Goal: Register for event/course: Sign up to attend an event or enroll in a course

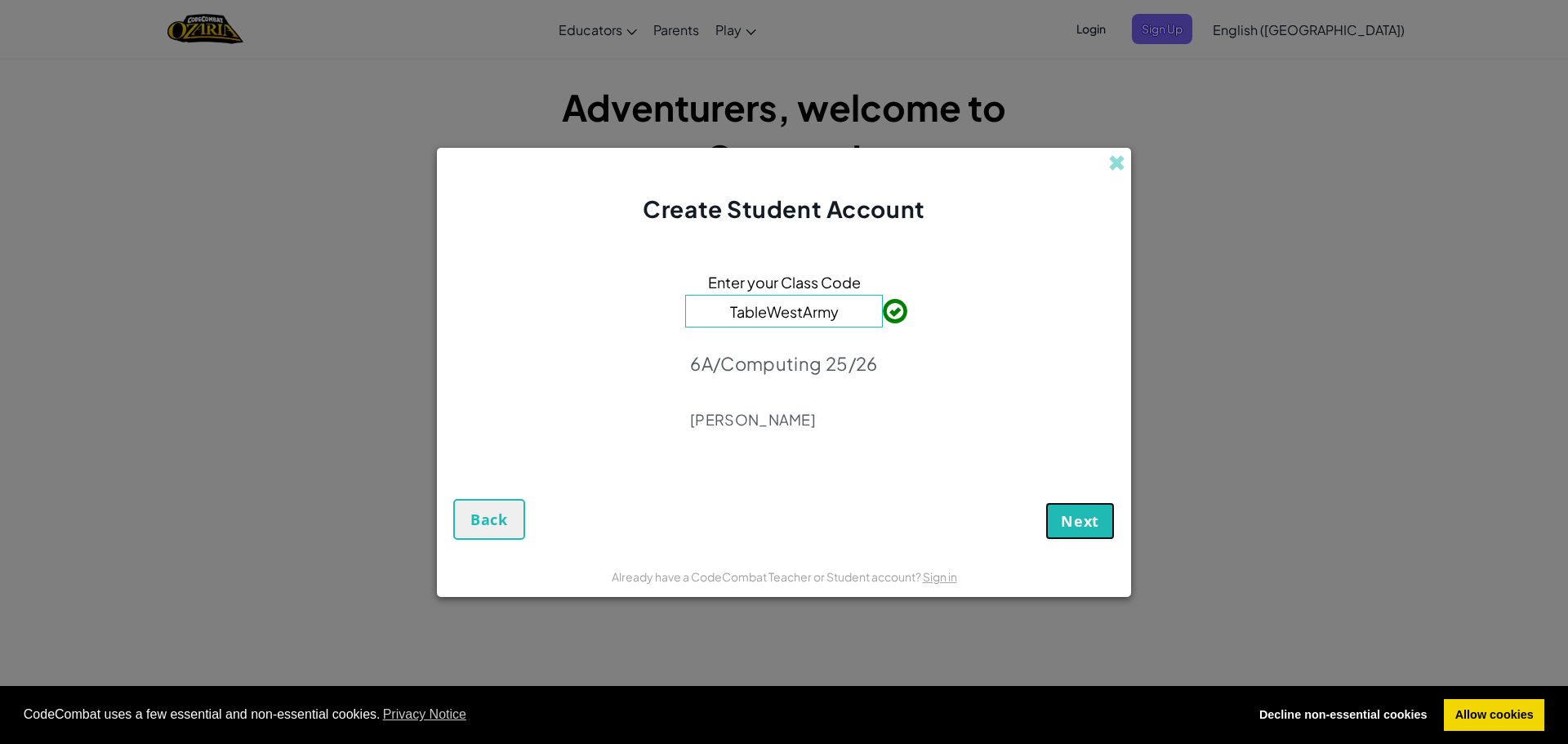
click at [1106, 516] on button "Next" at bounding box center [1080, 521] width 69 height 38
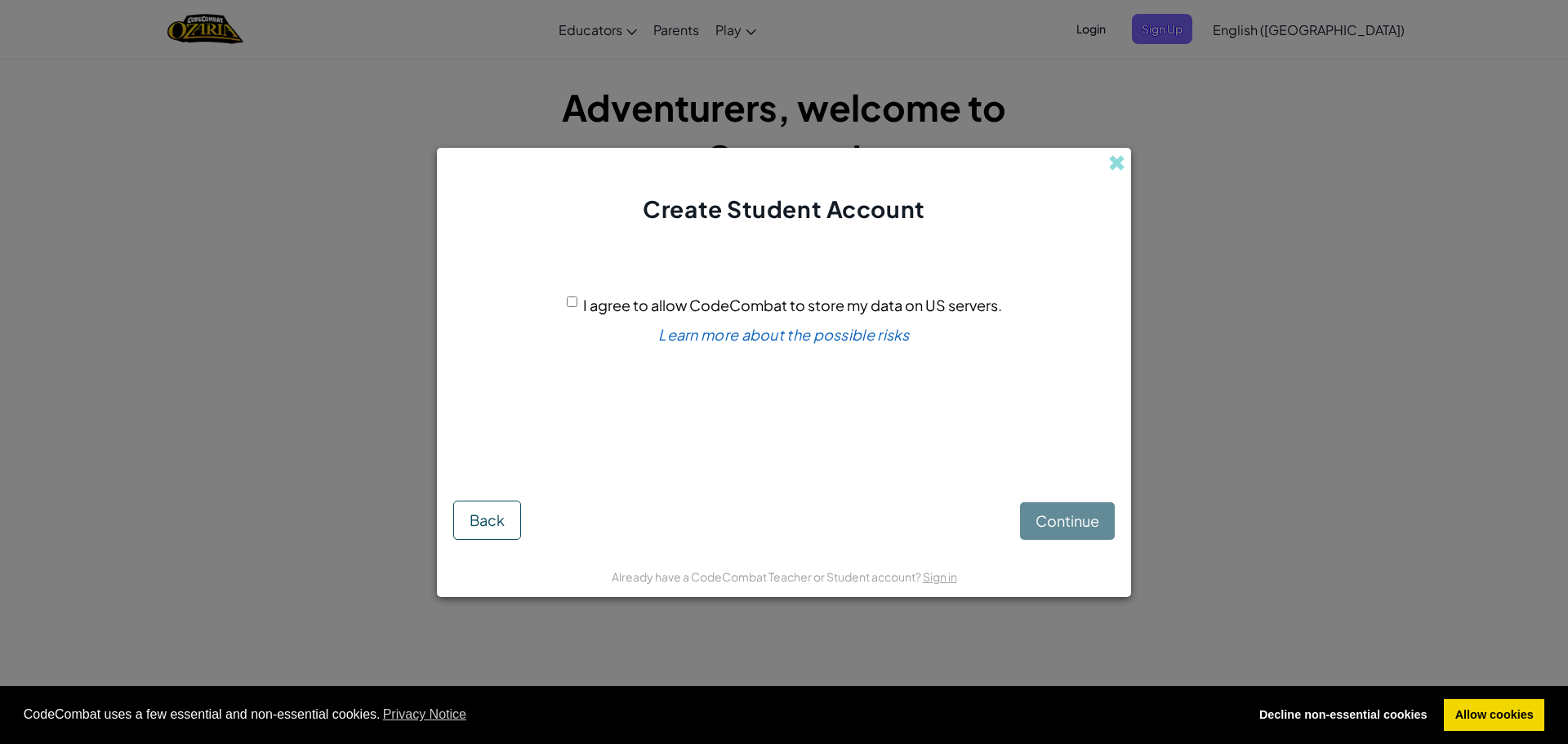
click at [569, 295] on div "I agree to allow CodeCombat to store my data on US servers." at bounding box center [784, 306] width 435 height 24
click at [576, 299] on input "I agree to allow CodeCombat to store my data on US servers." at bounding box center [571, 301] width 10 height 10
checkbox input "true"
click at [1098, 512] on span "Continue" at bounding box center [1067, 521] width 64 height 19
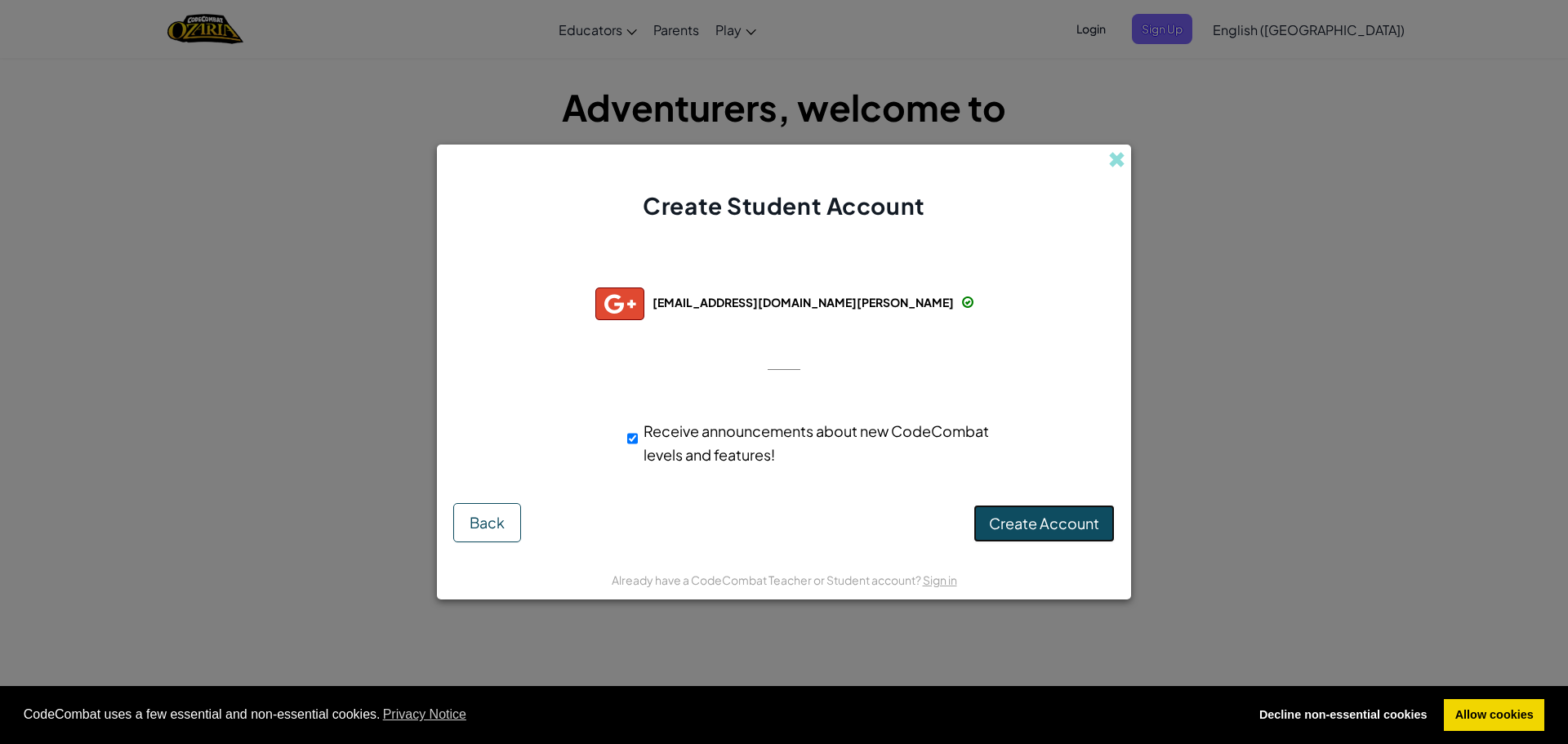
click at [1074, 515] on span "Create Account" at bounding box center [1044, 523] width 110 height 19
click at [790, 359] on div at bounding box center [784, 370] width 32 height 33
click at [1011, 532] on button "Create Account" at bounding box center [1044, 523] width 142 height 38
click at [1013, 525] on div "Creating Account... Back" at bounding box center [784, 523] width 661 height 39
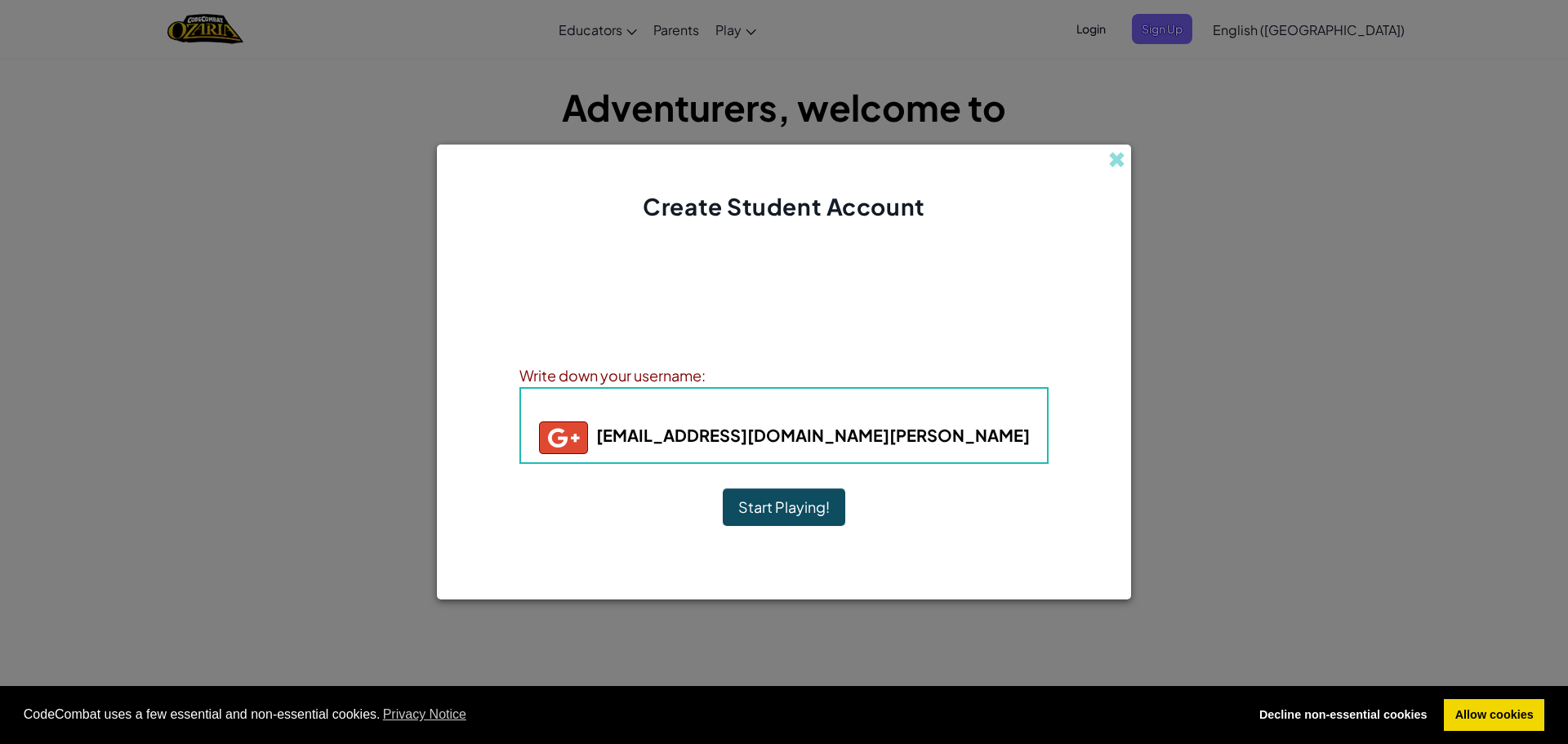
click at [855, 466] on div "Account Created! Write down your information so that you don't forget it. Your …" at bounding box center [784, 390] width 529 height 303
click at [798, 509] on button "Start Playing!" at bounding box center [784, 507] width 122 height 38
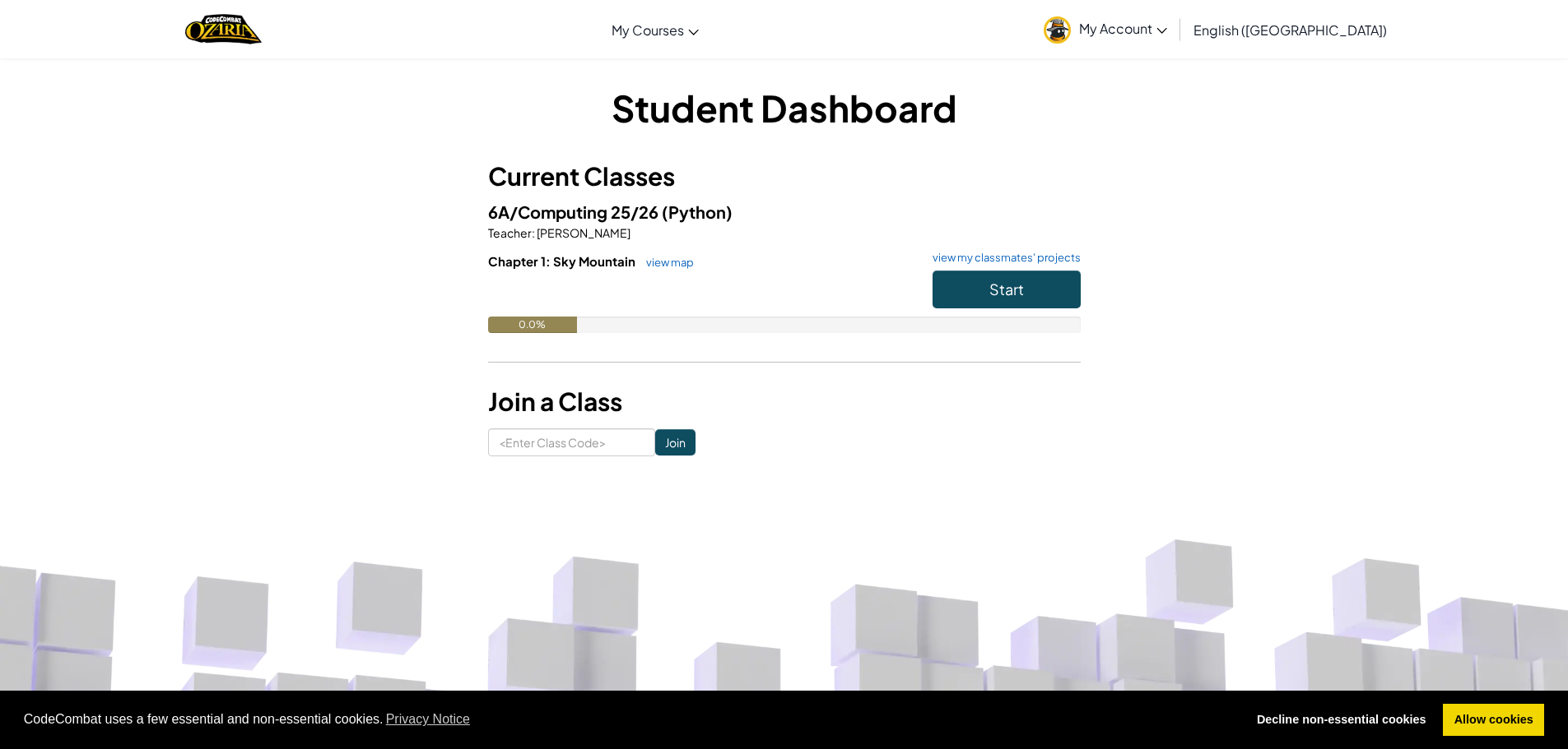
drag, startPoint x: 1207, startPoint y: 407, endPoint x: 1213, endPoint y: 335, distance: 72.2
click at [1167, 25] on span "My Account" at bounding box center [1123, 28] width 88 height 18
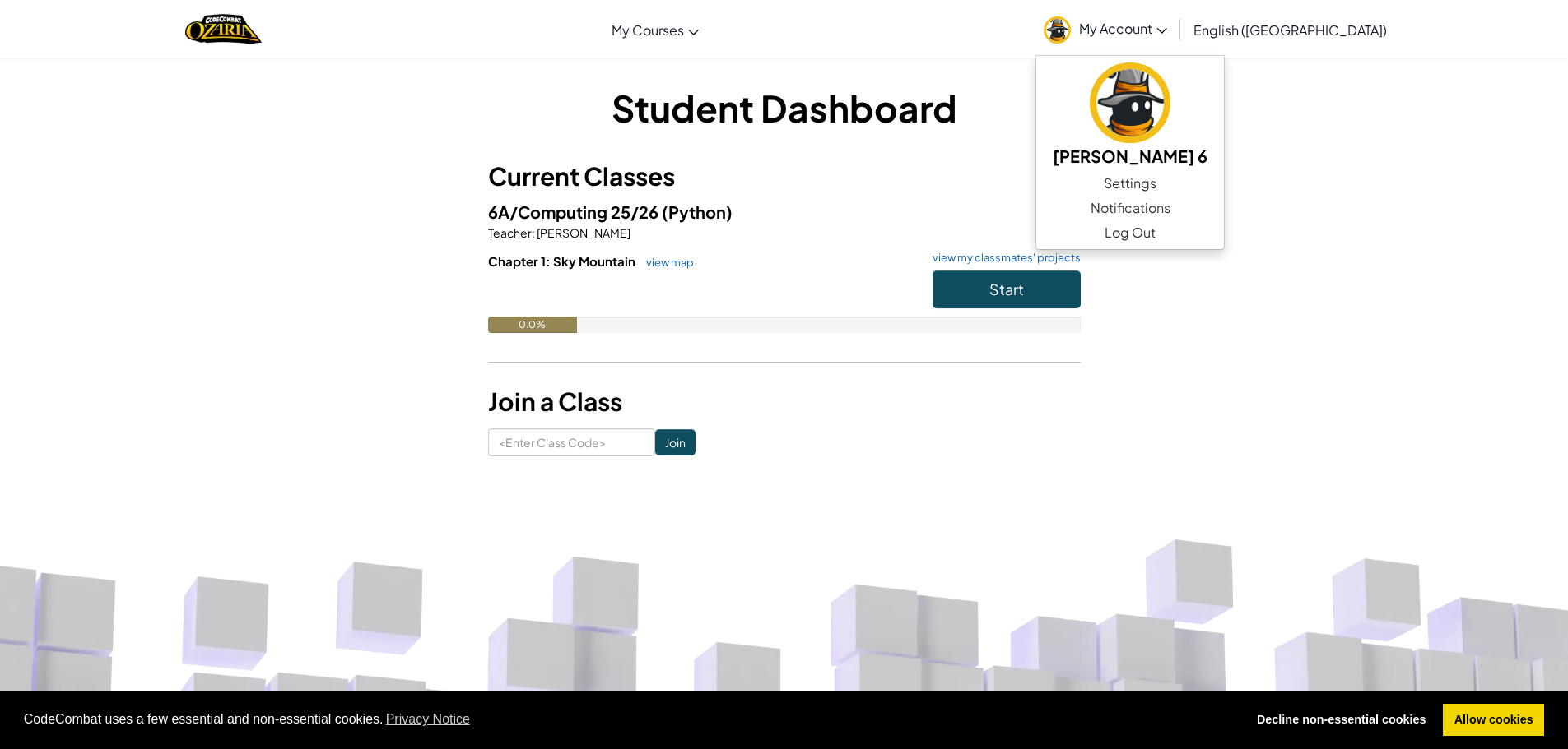
scroll to position [622, 0]
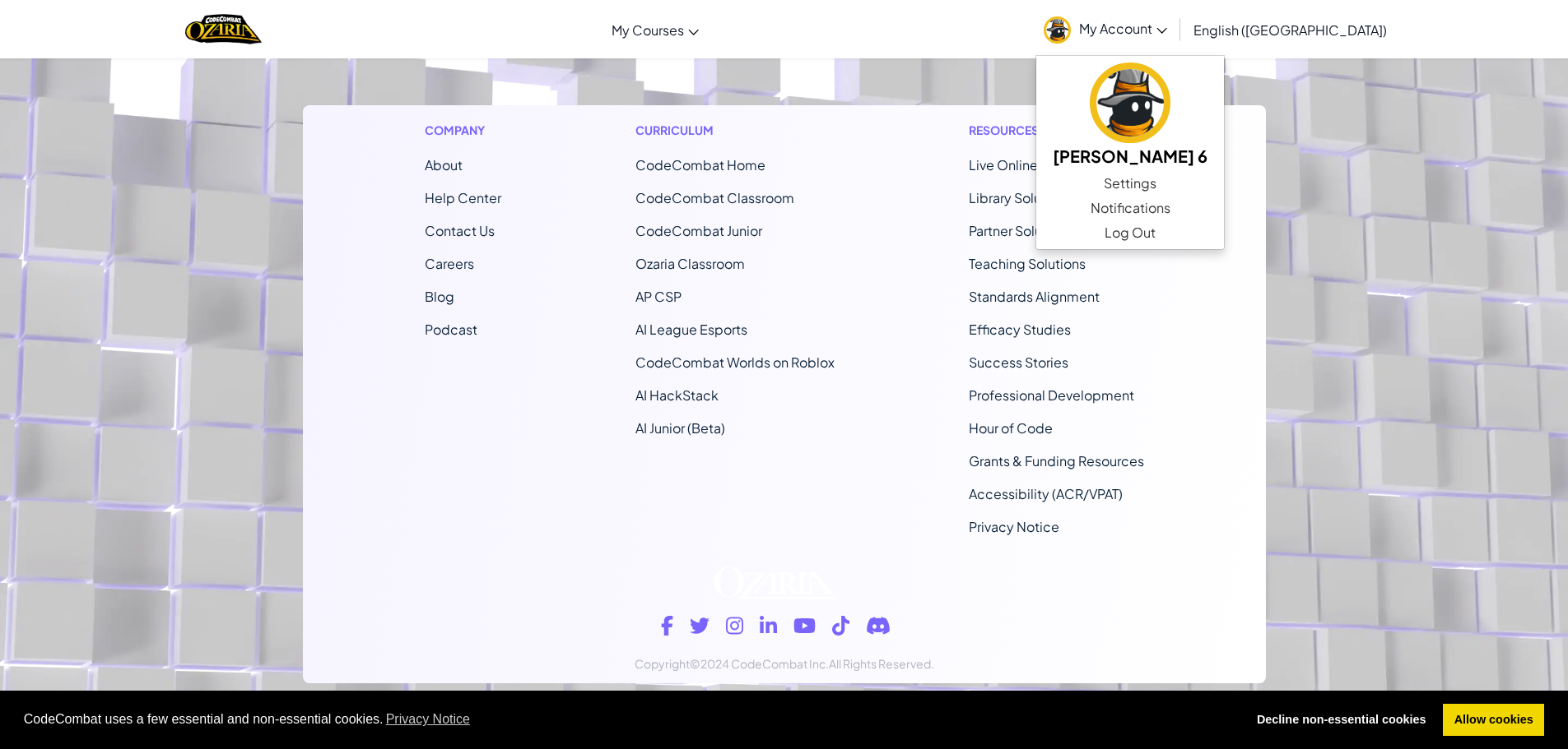
click at [1413, 170] on footer "Company About Help Center Contact Us Careers Blog Podcast Curriculum CodeCombat…" at bounding box center [784, 303] width 1568 height 891
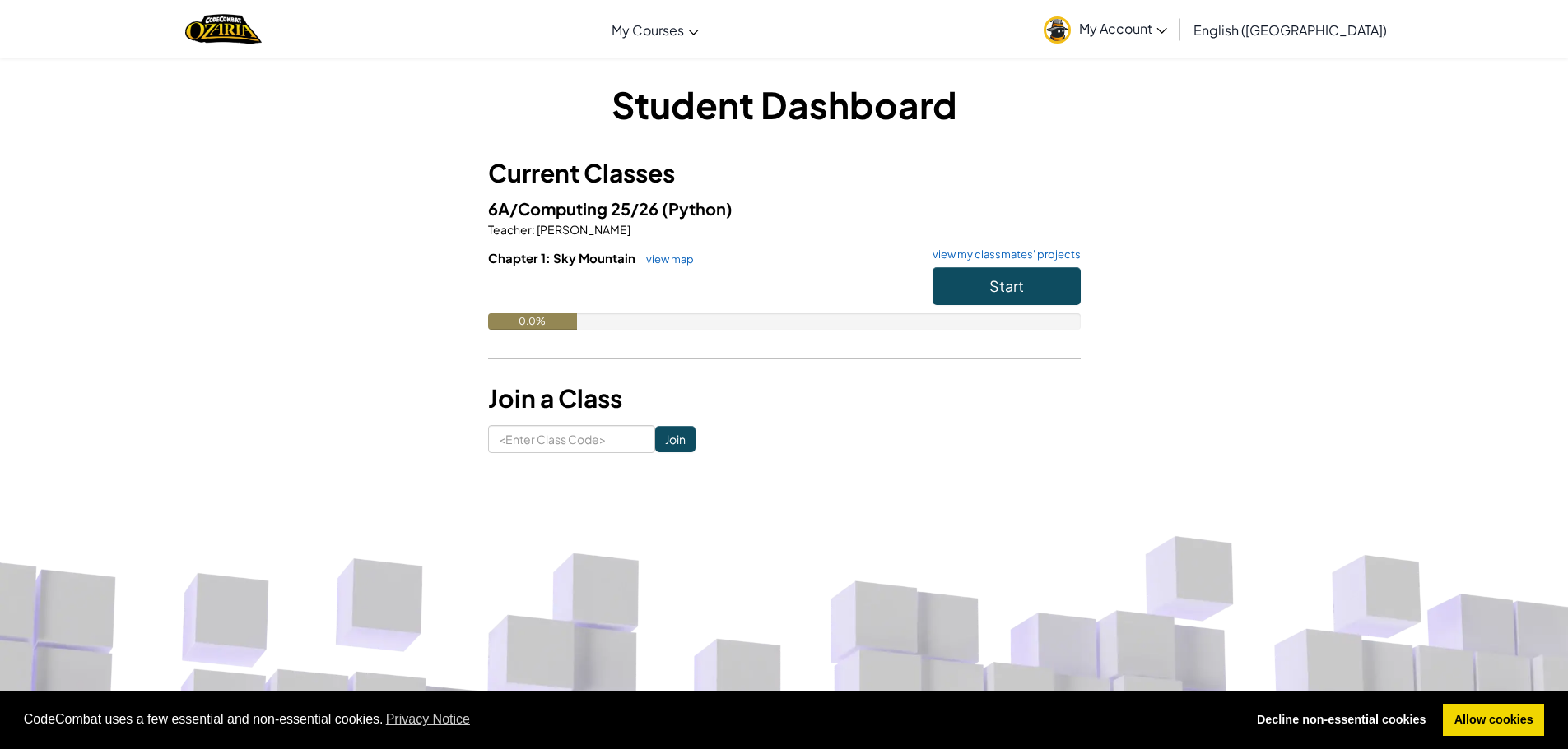
scroll to position [0, 0]
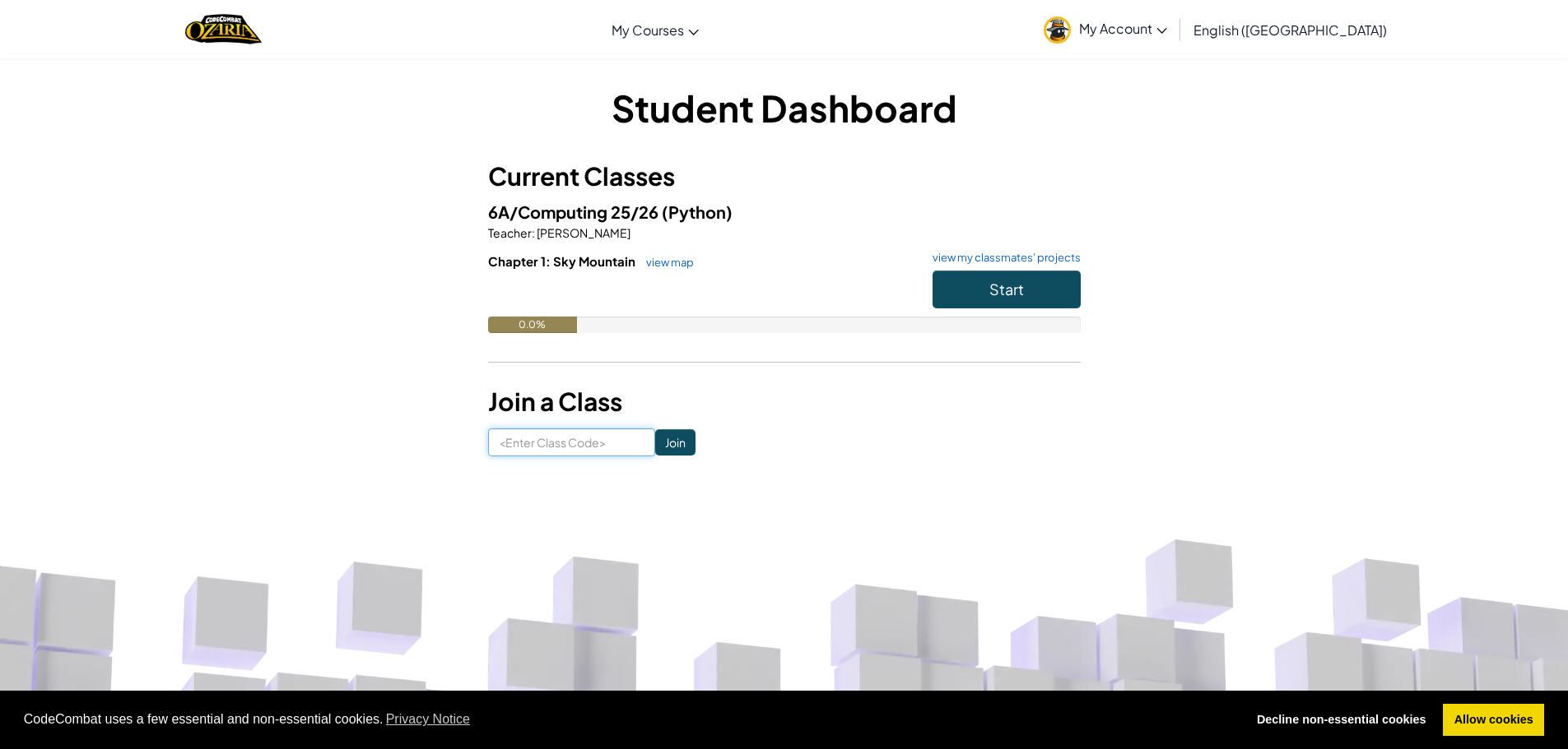
click at [554, 439] on input at bounding box center [571, 442] width 167 height 28
click at [784, 392] on h3 "Join a Class" at bounding box center [784, 402] width 593 height 37
click at [1054, 281] on button "Start" at bounding box center [1006, 289] width 148 height 38
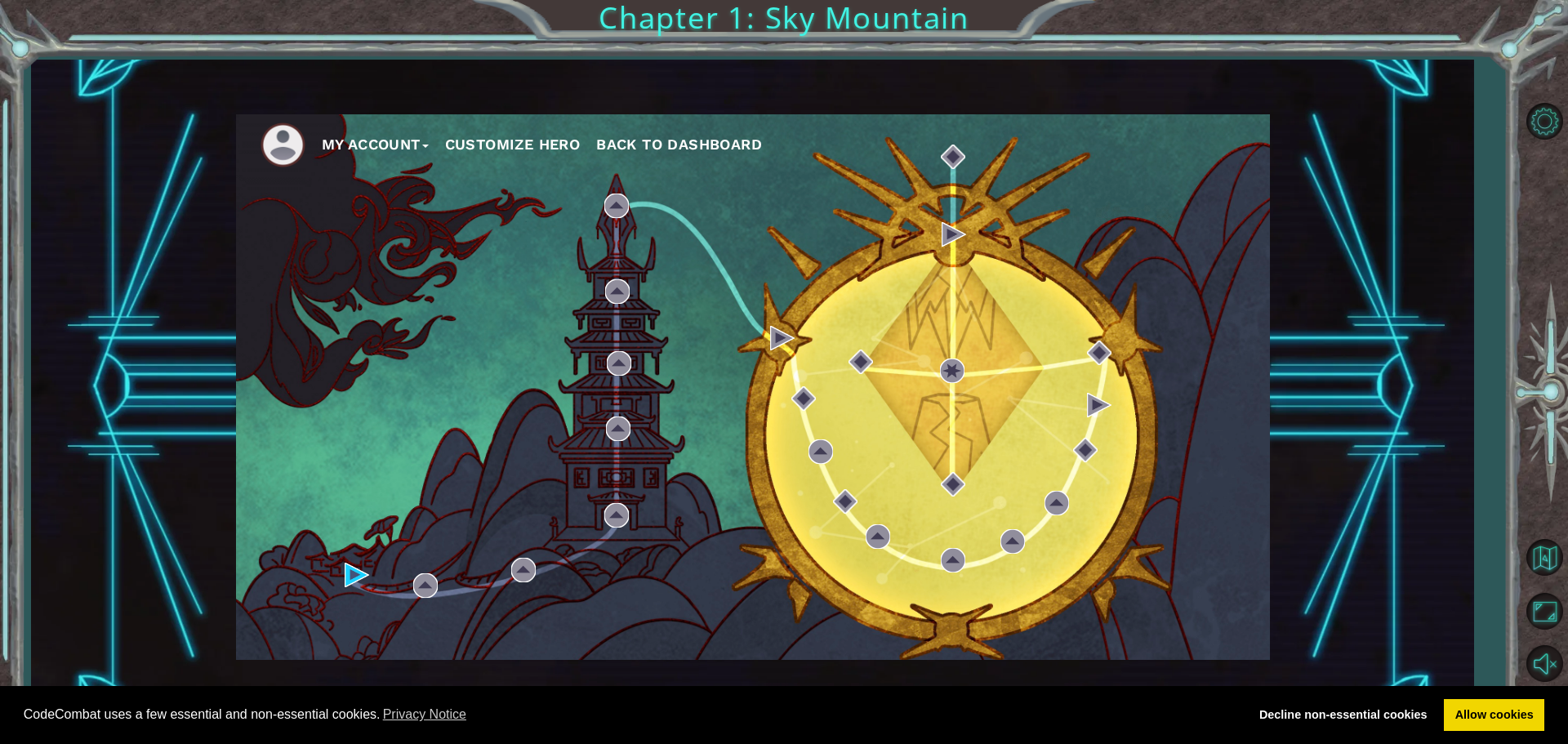
drag, startPoint x: 830, startPoint y: 283, endPoint x: 834, endPoint y: 269, distance: 14.6
click at [829, 283] on div "My Account Customize Hero Back to Dashboard" at bounding box center [753, 386] width 1034 height 546
drag, startPoint x: 404, startPoint y: 556, endPoint x: 396, endPoint y: 570, distance: 16.1
click at [405, 565] on div "My Account Customize Hero Back to Dashboard" at bounding box center [753, 386] width 1034 height 546
click at [358, 563] on body "Cookie Policy CodeCombat uses a few essential and non-essential cookies. Privac…" at bounding box center [784, 372] width 1568 height 744
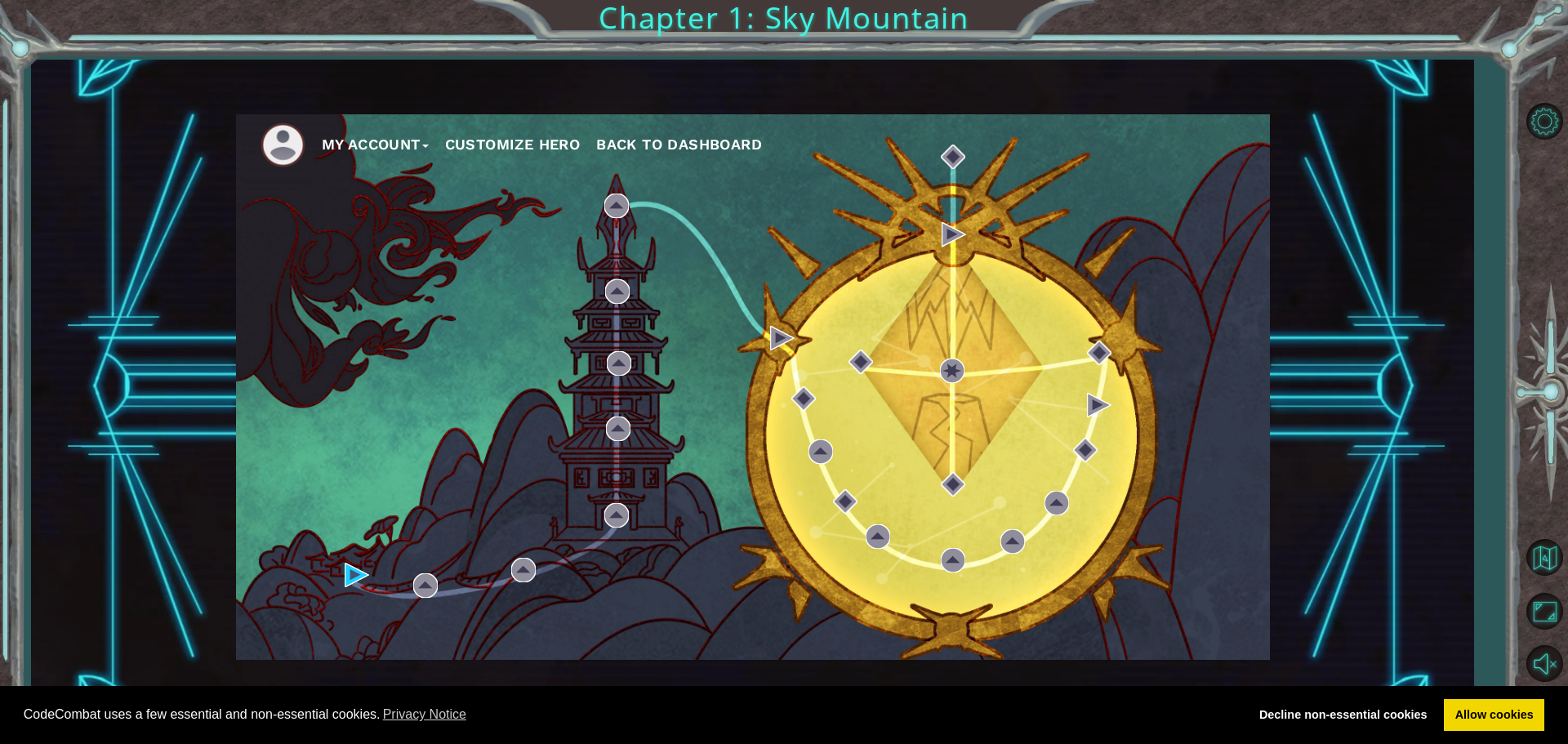
click at [377, 561] on div "My Account Customize Hero Back to Dashboard" at bounding box center [753, 386] width 1034 height 546
drag, startPoint x: 372, startPoint y: 550, endPoint x: 362, endPoint y: 530, distance: 22.4
click at [368, 543] on div "My Account Customize Hero Back to Dashboard" at bounding box center [753, 386] width 1034 height 546
click at [386, 583] on div "My Account Customize Hero Back to Dashboard" at bounding box center [753, 386] width 1034 height 546
drag, startPoint x: 1104, startPoint y: 515, endPoint x: 1100, endPoint y: 523, distance: 8.9
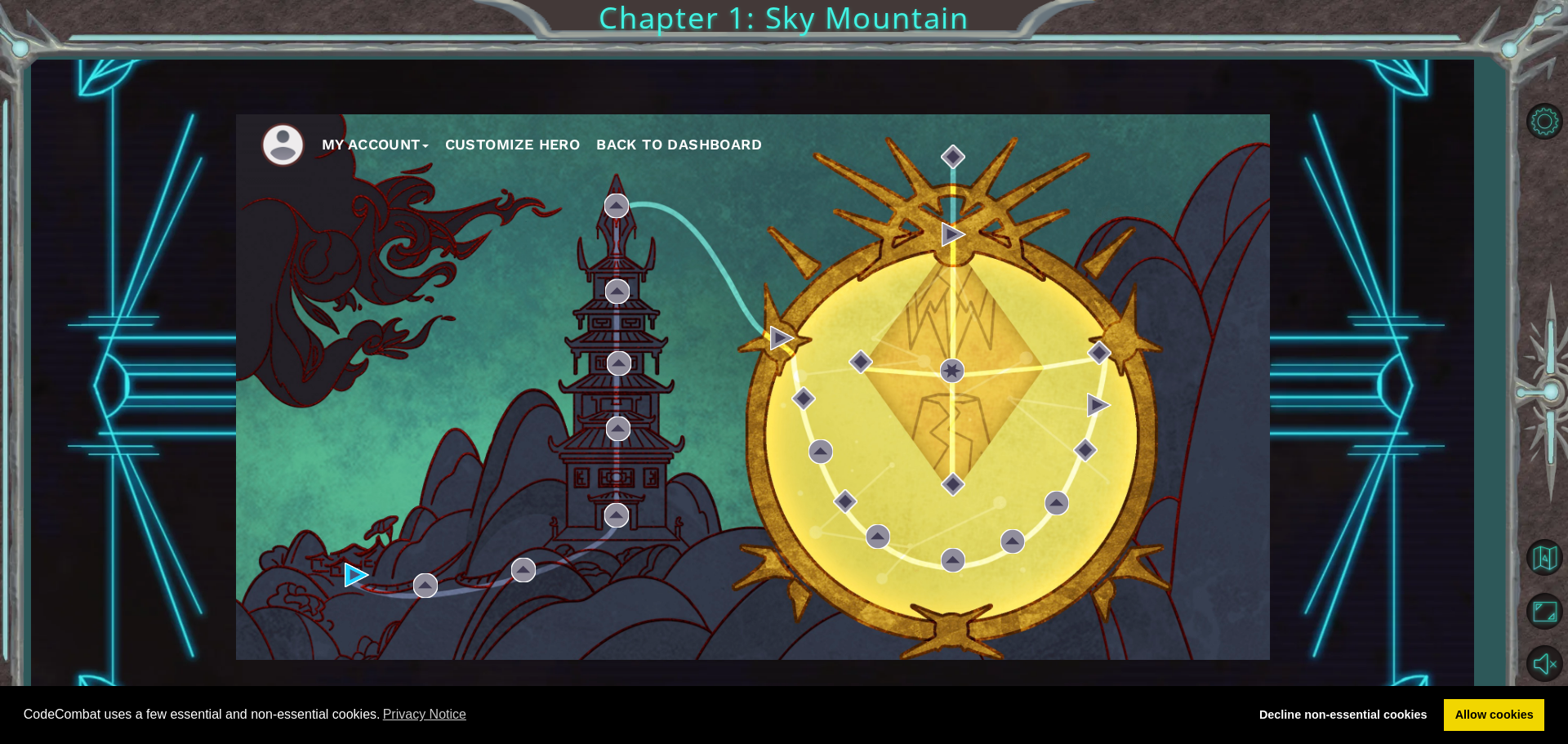
drag, startPoint x: 1046, startPoint y: 385, endPoint x: 1038, endPoint y: 397, distance: 14.4
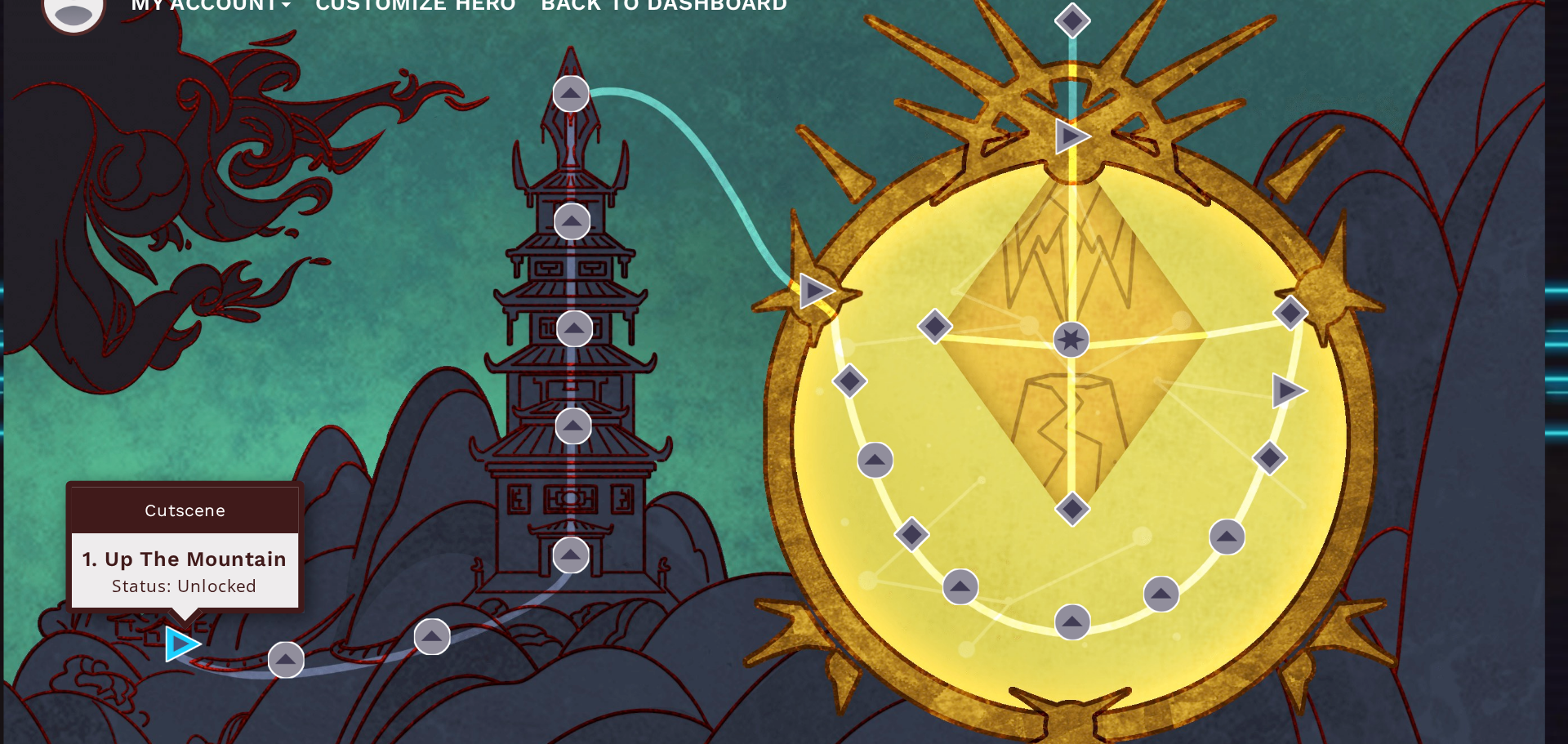
click at [370, 548] on div "1. Up The Mountain Status: Unlocked" at bounding box center [358, 525] width 152 height 50
click at [370, 542] on div "1. Up The Mountain Status: Unlocked" at bounding box center [358, 525] width 152 height 50
click at [361, 542] on div "Cutscene 1. Up The Mountain Status: Unlocked" at bounding box center [358, 511] width 160 height 89
click at [356, 494] on div "Cutscene" at bounding box center [358, 485] width 152 height 32
drag, startPoint x: 359, startPoint y: 484, endPoint x: 349, endPoint y: 483, distance: 10.0
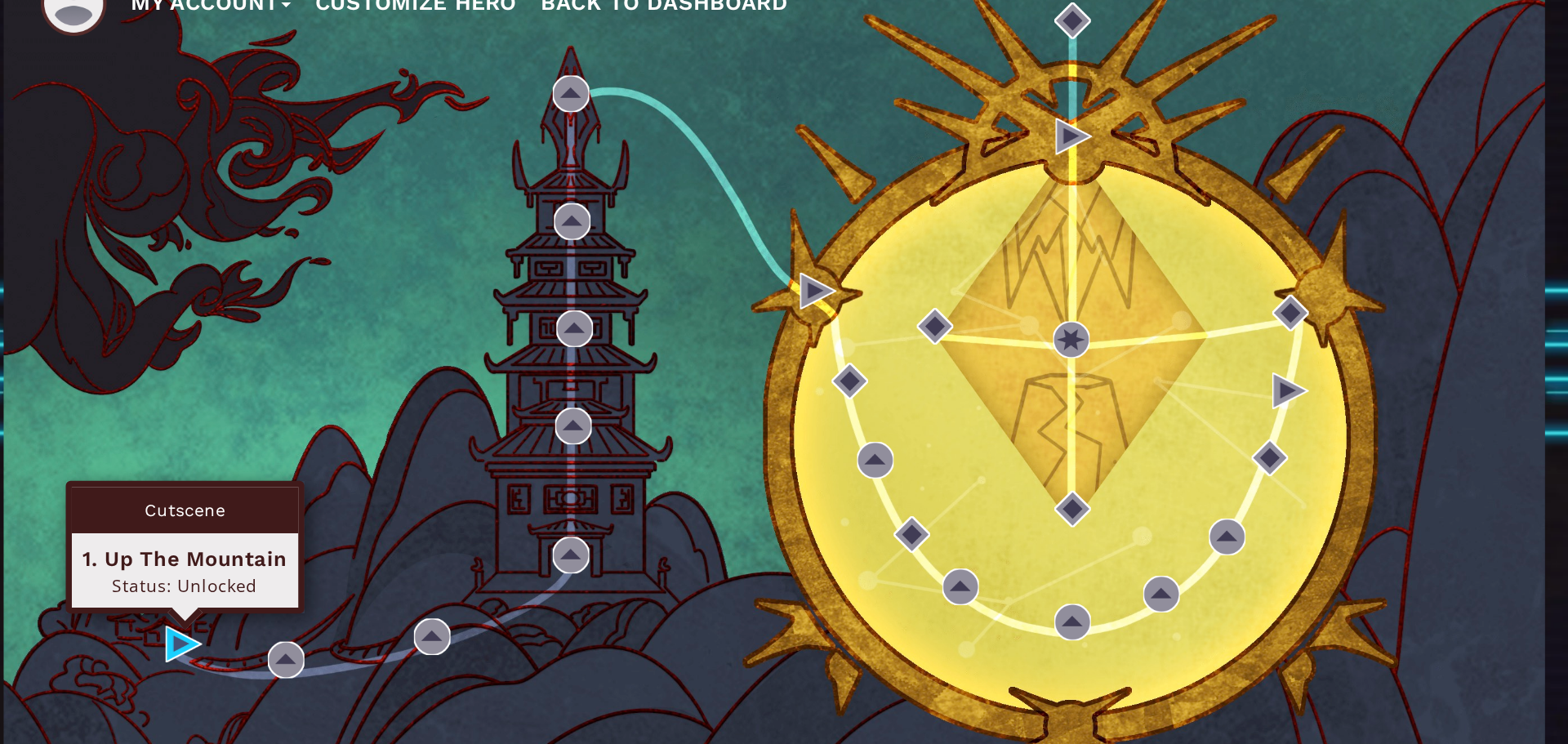
click at [349, 486] on div "Cutscene" at bounding box center [358, 485] width 152 height 32
